Goal: Check status: Check status

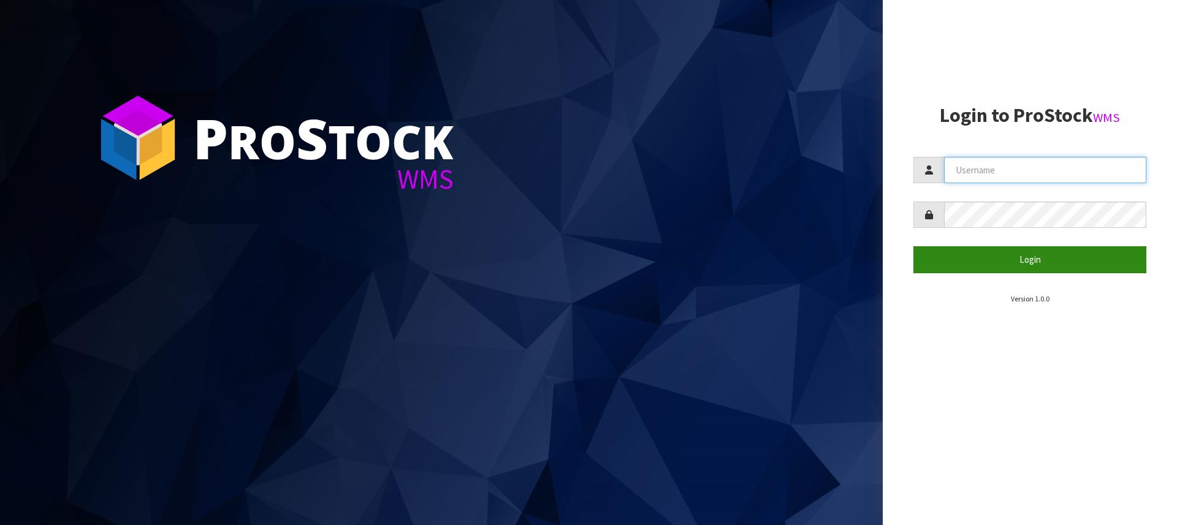
type input "[PERSON_NAME][EMAIL_ADDRESS][DOMAIN_NAME]"
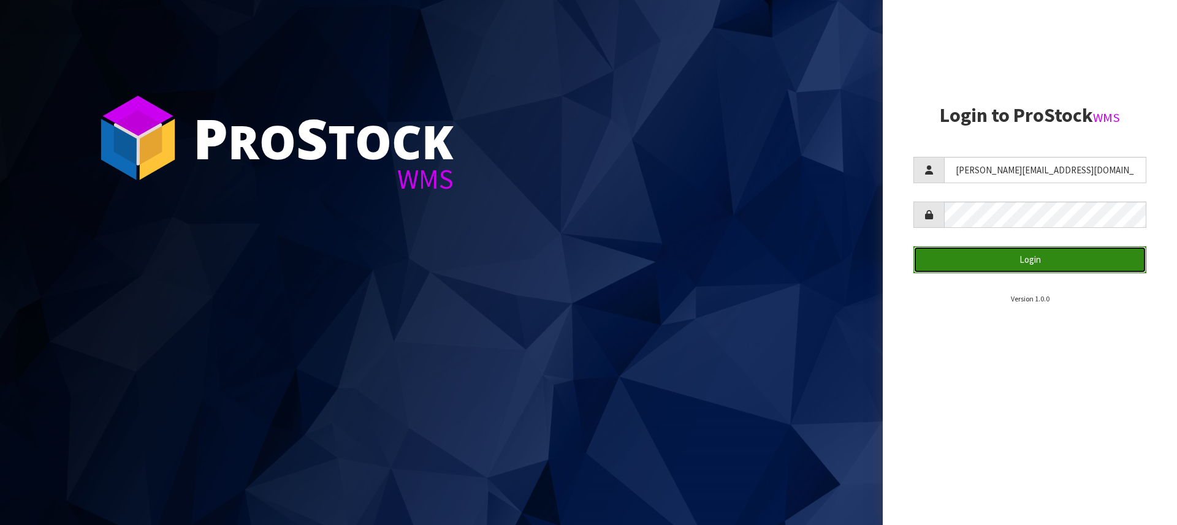
click at [1035, 254] on button "Login" at bounding box center [1030, 259] width 233 height 26
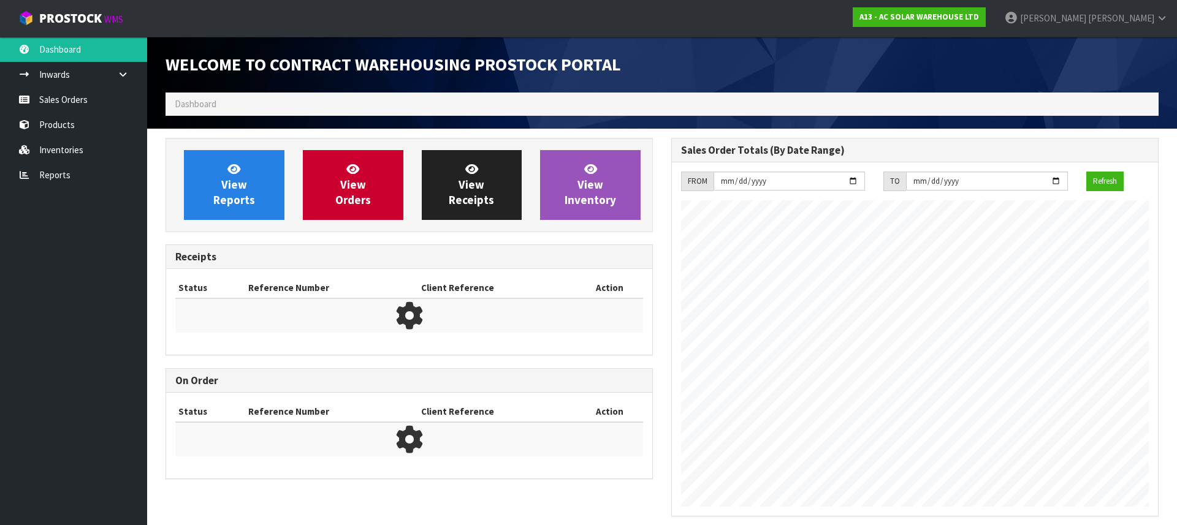
scroll to position [687, 506]
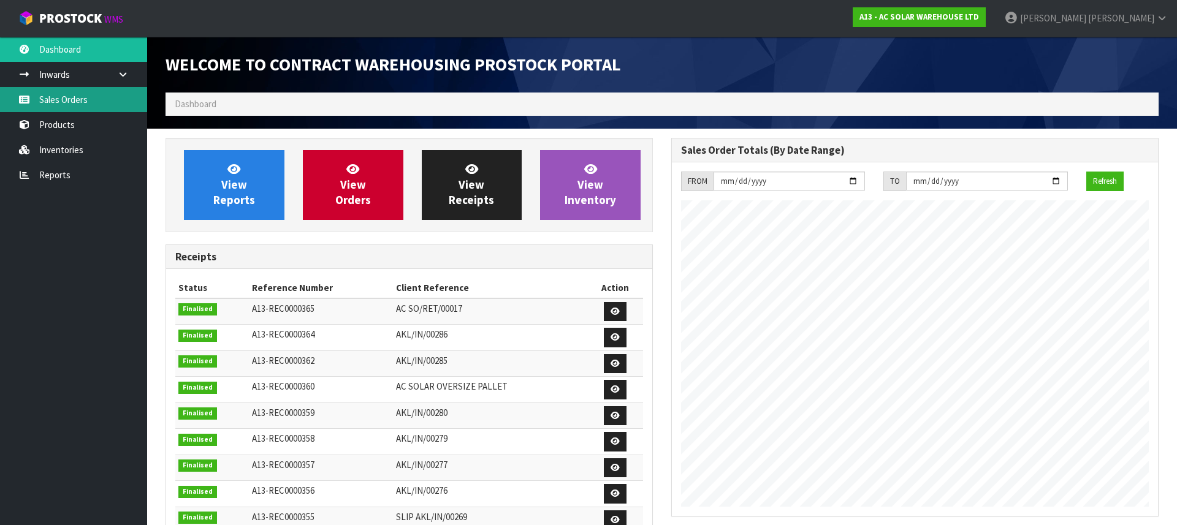
click at [66, 95] on link "Sales Orders" at bounding box center [73, 99] width 147 height 25
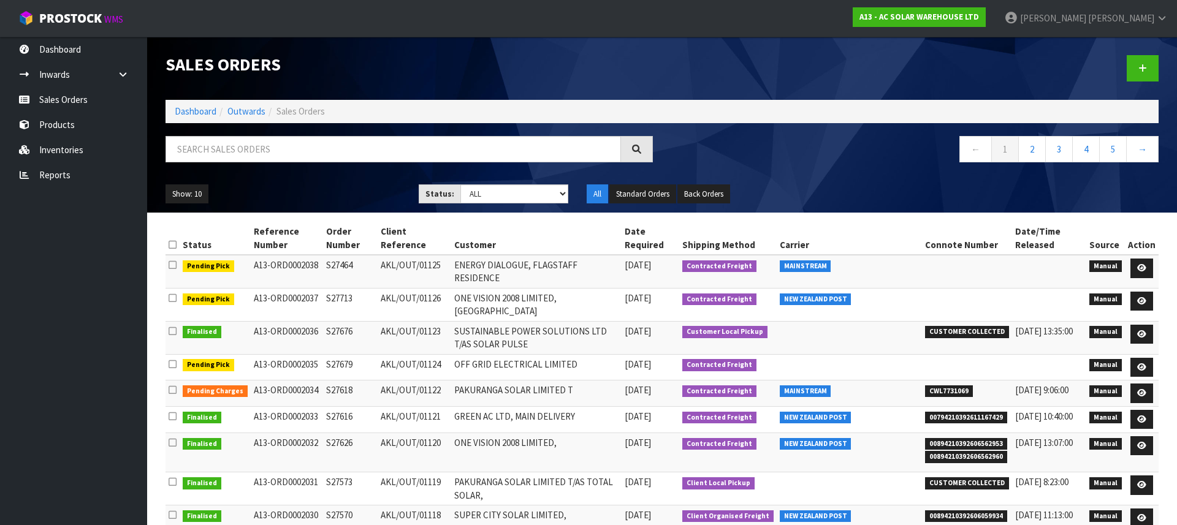
click at [950, 445] on span "00894210392606562953" at bounding box center [966, 444] width 82 height 12
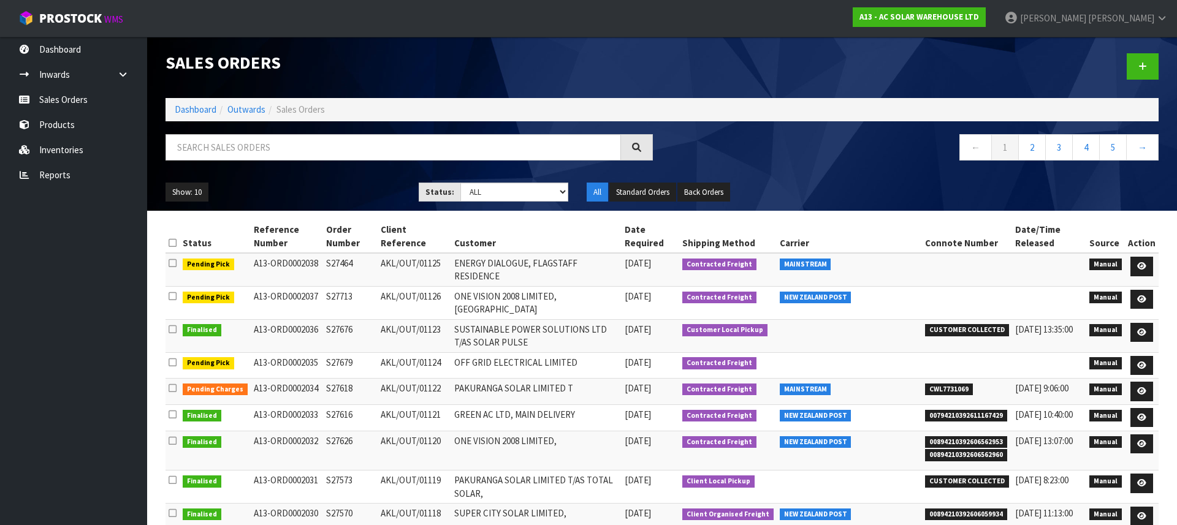
click at [973, 453] on span "00894210392606562960" at bounding box center [966, 455] width 82 height 12
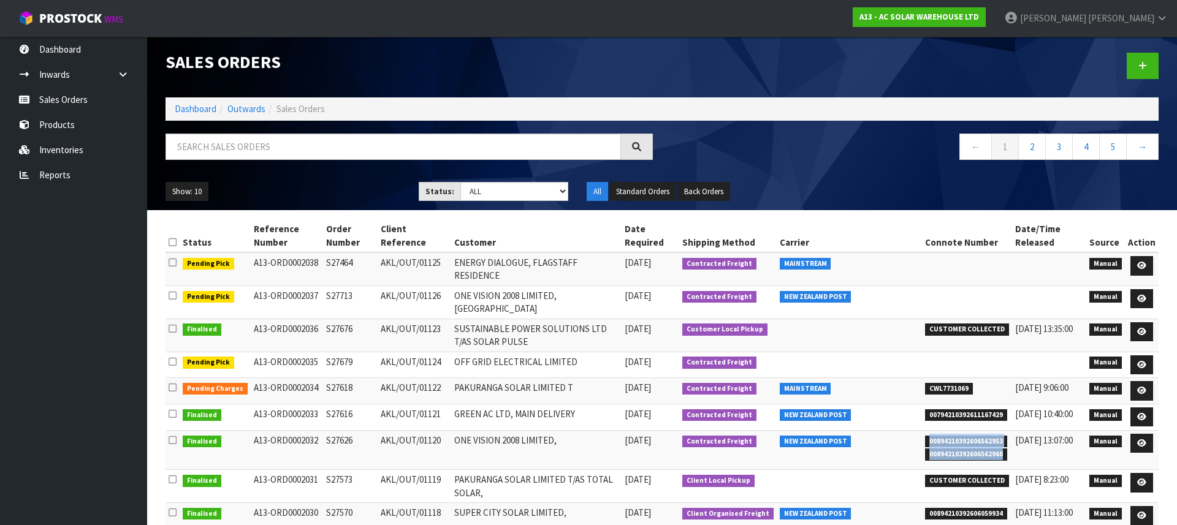
drag, startPoint x: 1006, startPoint y: 453, endPoint x: 926, endPoint y: 443, distance: 80.4
click at [926, 443] on td "00894210392606562953 00894210392606562960" at bounding box center [967, 449] width 90 height 39
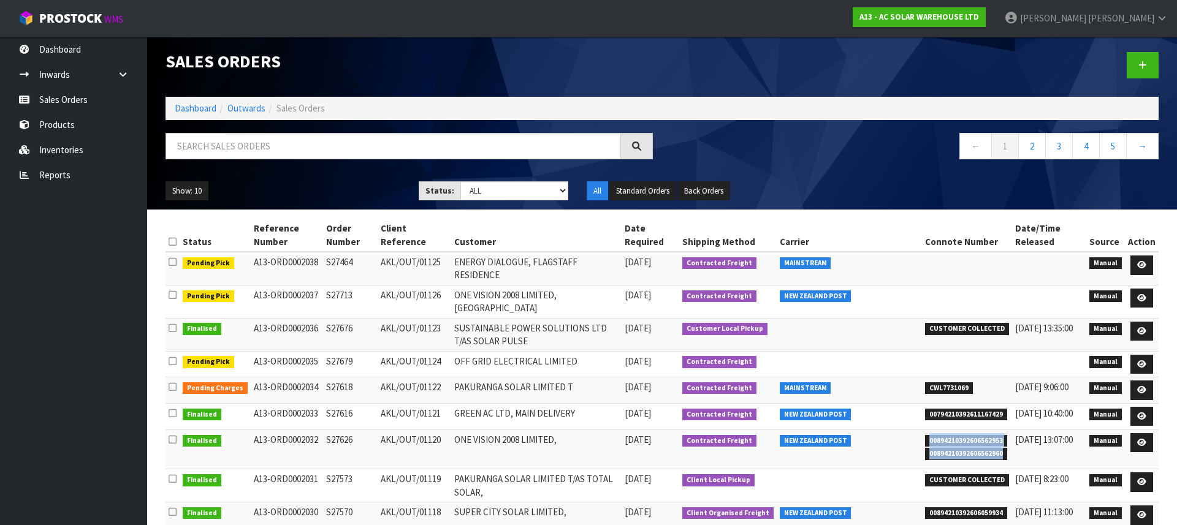
copy ul "00894210392606562953 00894210392606562960"
click at [969, 383] on span "CWL7731069" at bounding box center [949, 389] width 48 height 12
click at [961, 383] on span "CWL7731069" at bounding box center [949, 389] width 48 height 12
drag, startPoint x: 961, startPoint y: 373, endPoint x: 999, endPoint y: 372, distance: 37.4
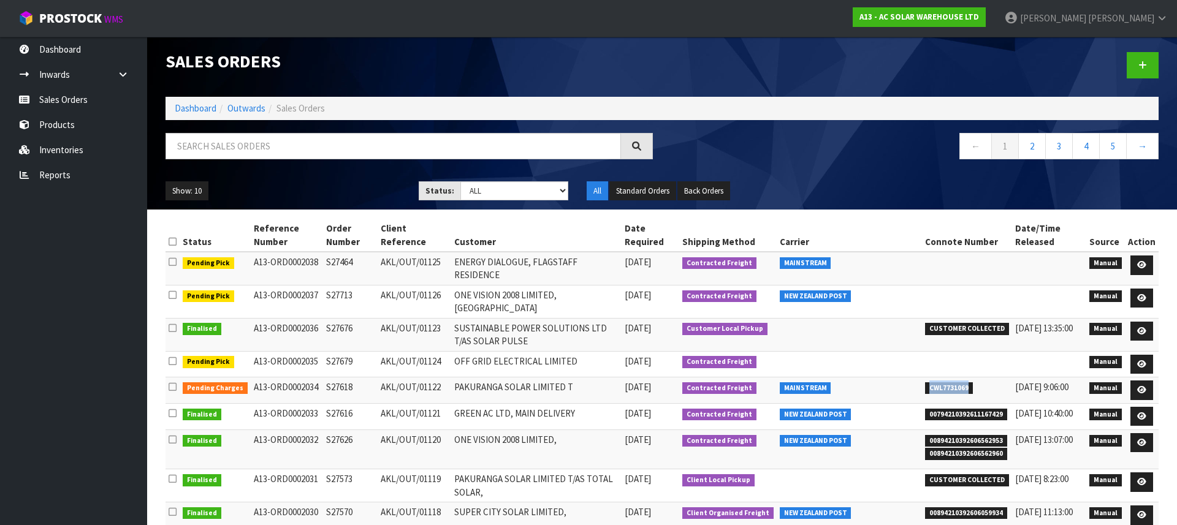
click at [961, 383] on span "CWL7731069" at bounding box center [949, 389] width 48 height 12
copy span "CWL7731069"
click at [640, 362] on td "[DATE]" at bounding box center [651, 364] width 58 height 26
click at [517, 258] on td "ENERGY DIALOGUE, FLAGSTAFF RESIDENCE" at bounding box center [536, 268] width 170 height 33
click at [520, 285] on td "ONE VISION 2008 LIMITED, [GEOGRAPHIC_DATA]" at bounding box center [536, 301] width 170 height 33
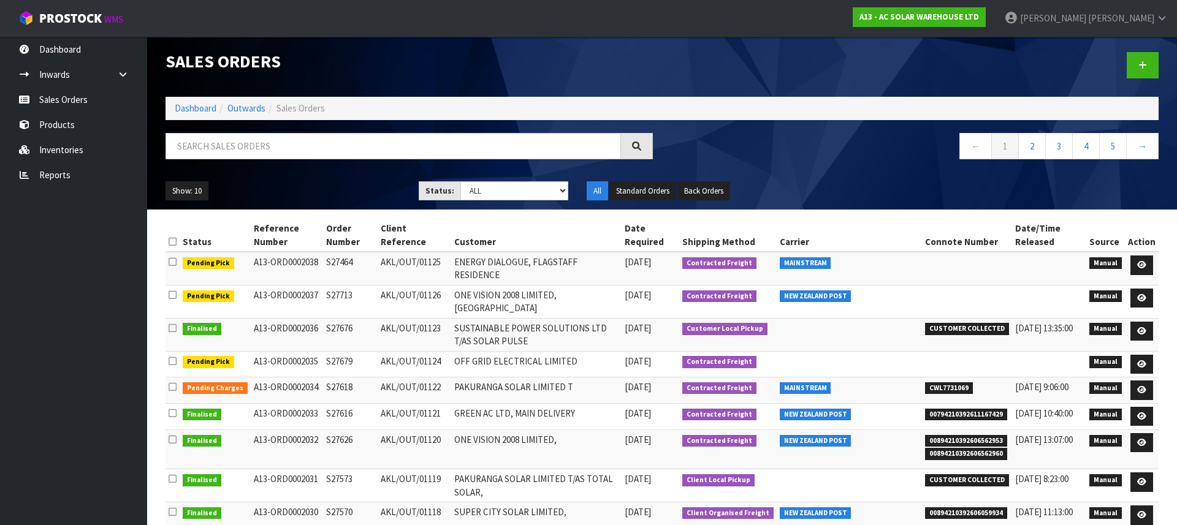
click at [520, 285] on td "ONE VISION 2008 LIMITED, [GEOGRAPHIC_DATA]" at bounding box center [536, 301] width 170 height 33
